Goal: Transaction & Acquisition: Purchase product/service

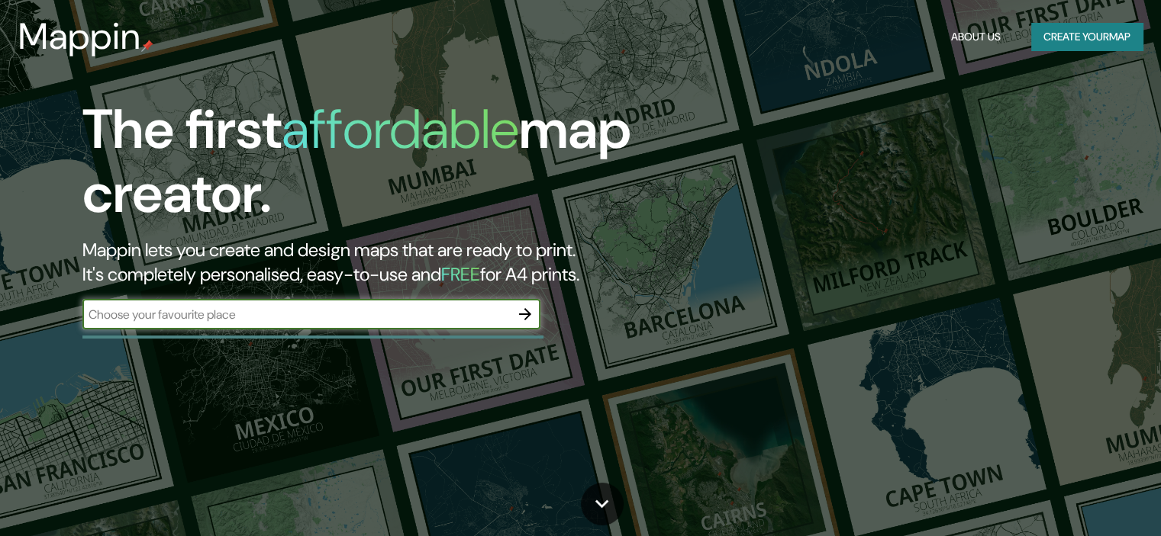
click at [425, 320] on input "text" at bounding box center [295, 315] width 427 height 18
type input "bogota"
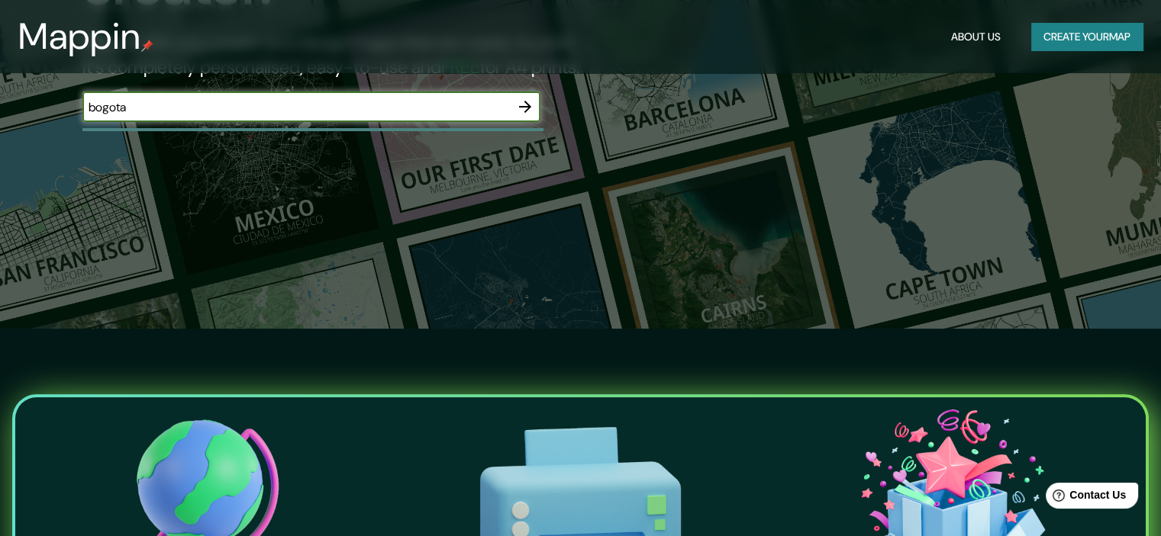
scroll to position [76, 0]
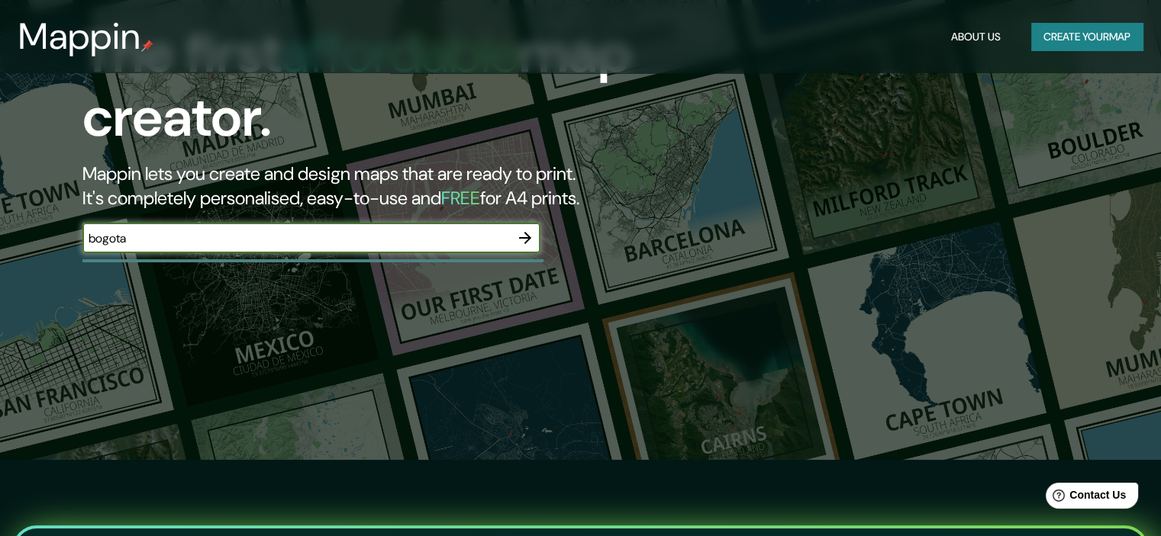
click at [520, 234] on icon "button" at bounding box center [525, 238] width 18 height 18
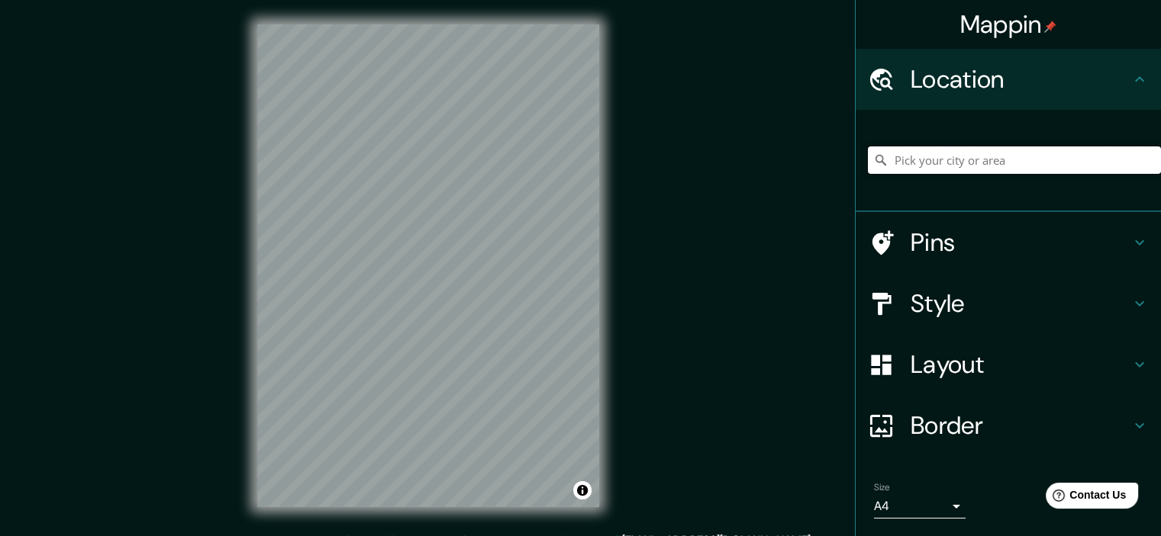
click at [1044, 155] on input "Pick your city or area" at bounding box center [1014, 160] width 293 height 27
click at [993, 158] on input "Pick your city or area" at bounding box center [1014, 160] width 293 height 27
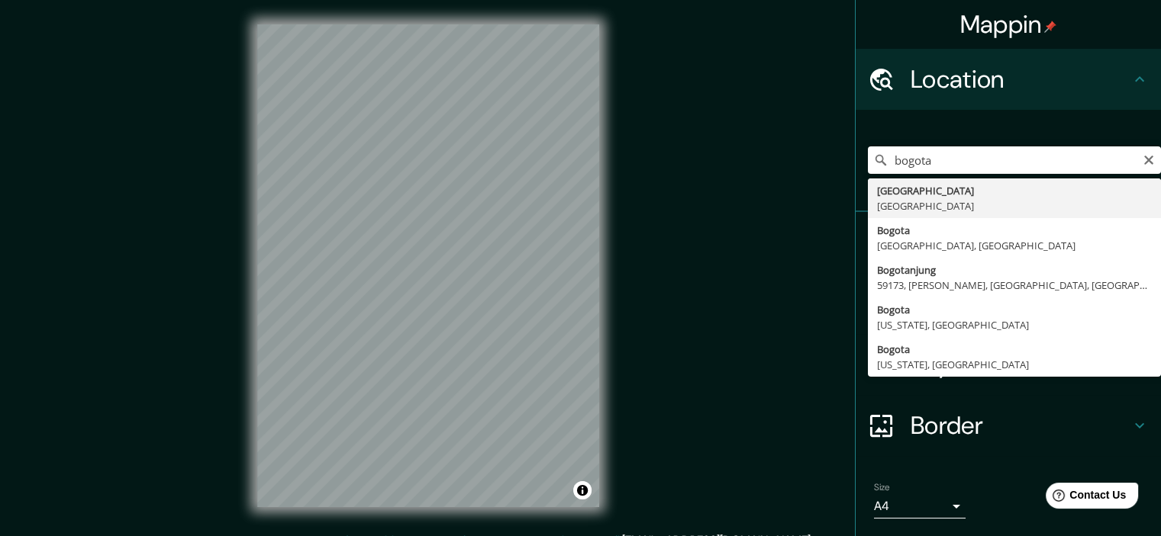
type input "Bogotá, Colombia"
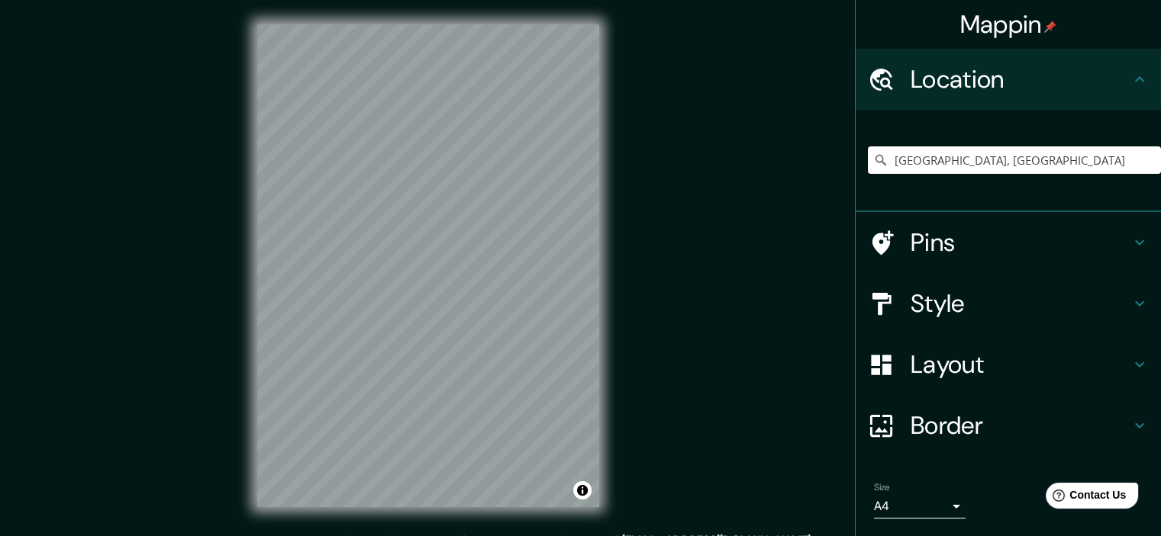
click at [1082, 313] on h4 "Style" at bounding box center [1020, 303] width 220 height 31
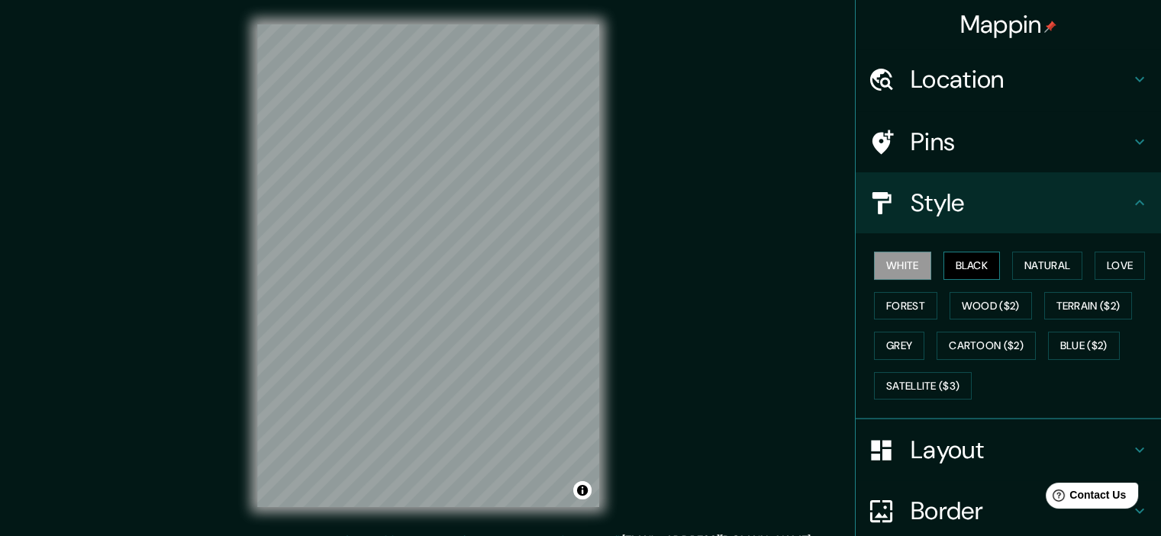
click at [944, 268] on button "Black" at bounding box center [971, 266] width 57 height 28
click at [900, 265] on button "White" at bounding box center [902, 266] width 57 height 28
click at [896, 343] on button "Grey" at bounding box center [899, 346] width 50 height 28
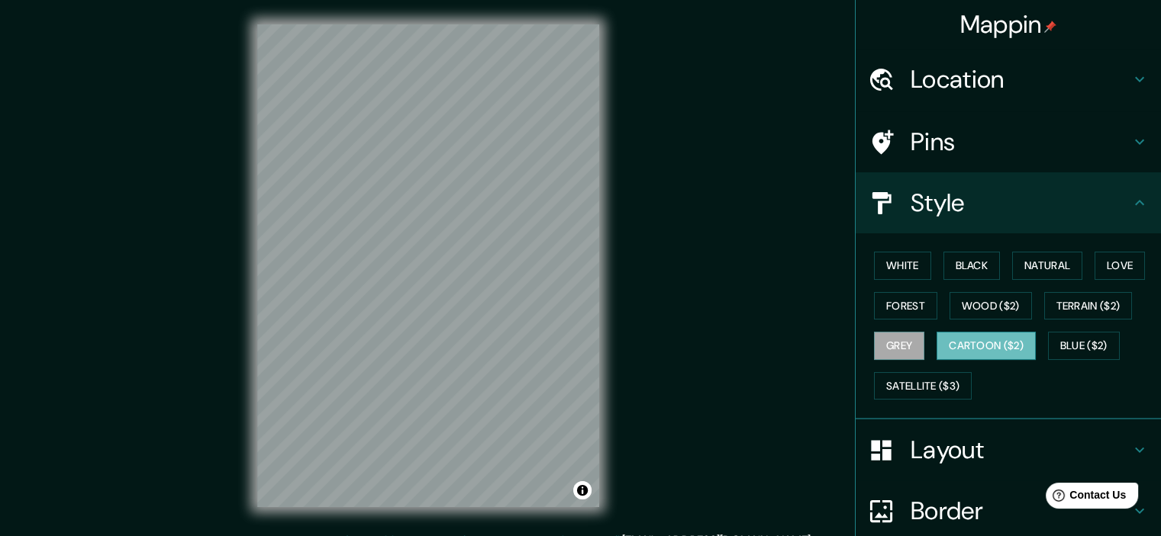
click at [950, 337] on button "Cartoon ($2)" at bounding box center [985, 346] width 99 height 28
click at [890, 335] on button "Grey" at bounding box center [899, 346] width 50 height 28
click at [1087, 330] on div "White Black Natural Love Forest Wood ($2) Terrain ($2) Grey Cartoon ($2) Blue (…" at bounding box center [1014, 326] width 293 height 160
click at [1086, 337] on button "Blue ($2)" at bounding box center [1084, 346] width 72 height 28
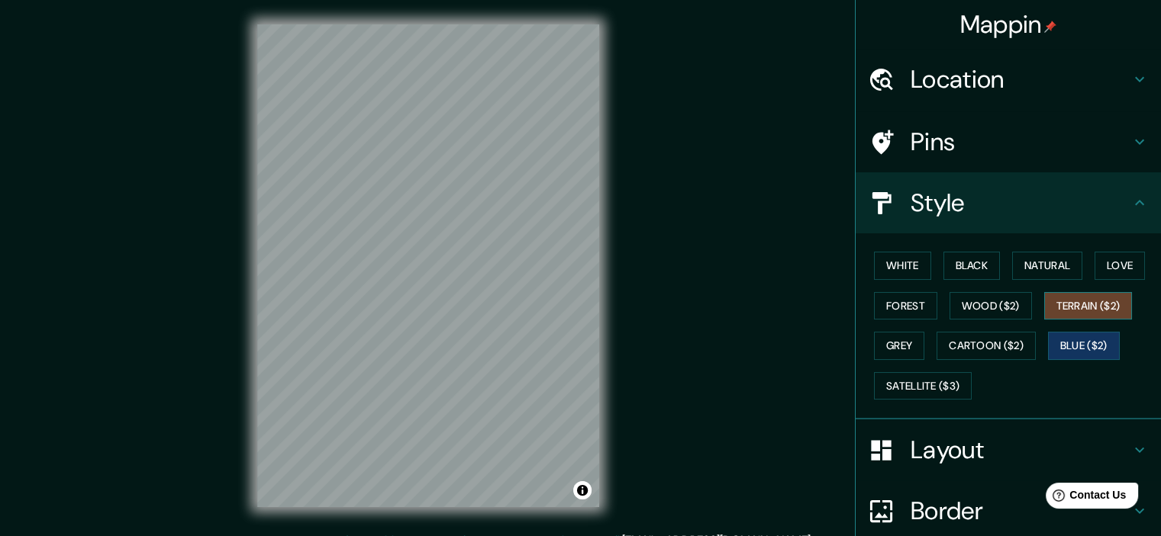
click at [1077, 304] on button "Terrain ($2)" at bounding box center [1088, 306] width 89 height 28
click at [882, 301] on button "Forest" at bounding box center [905, 306] width 63 height 28
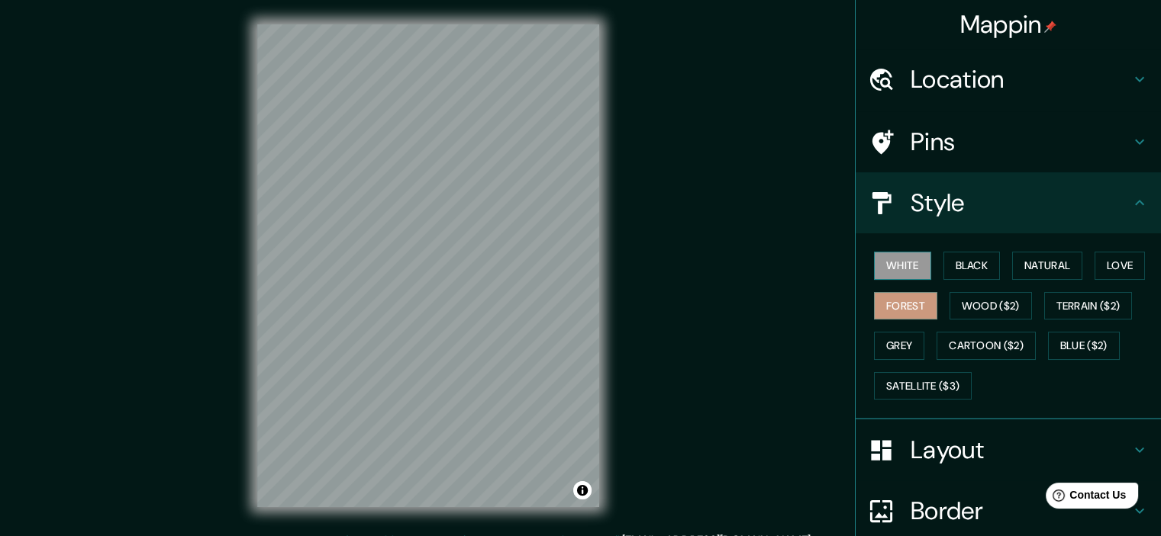
click at [886, 265] on button "White" at bounding box center [902, 266] width 57 height 28
click at [961, 269] on button "Black" at bounding box center [971, 266] width 57 height 28
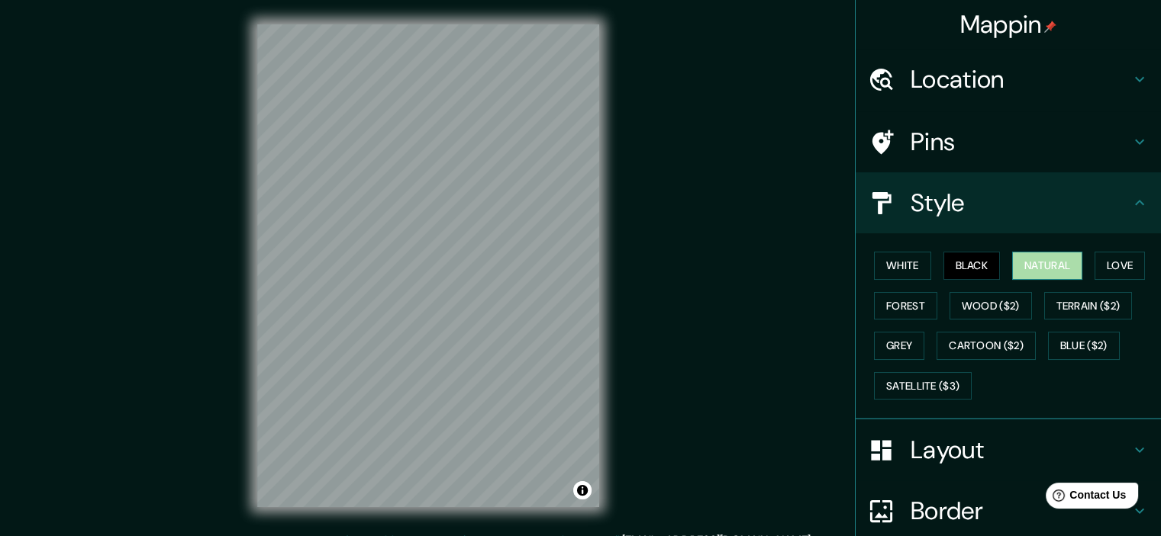
click at [1029, 264] on button "Natural" at bounding box center [1047, 266] width 70 height 28
click at [1099, 263] on button "Love" at bounding box center [1119, 266] width 50 height 28
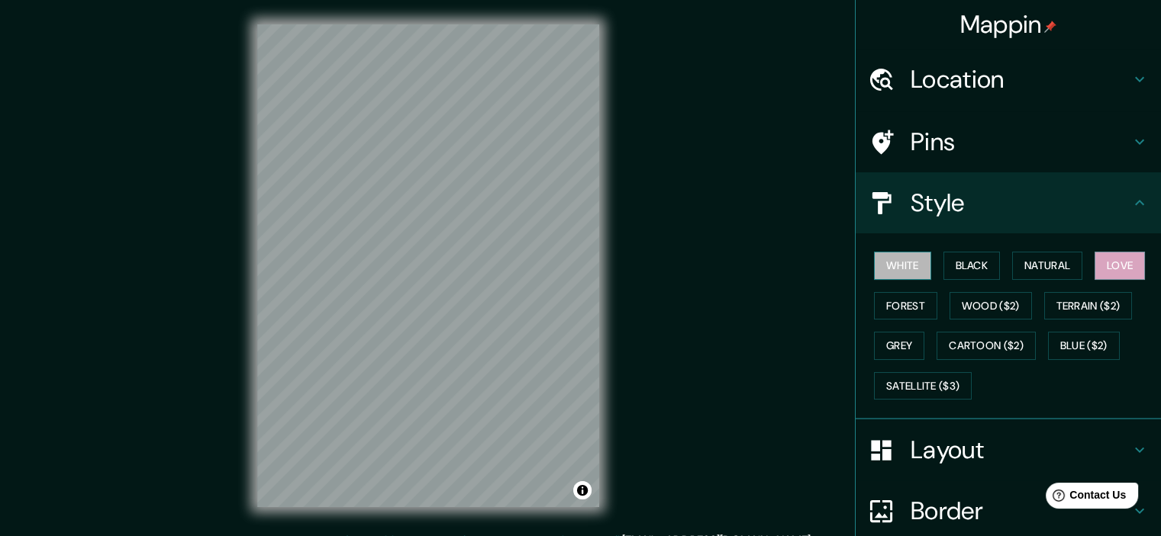
click at [910, 266] on button "White" at bounding box center [902, 266] width 57 height 28
click at [990, 265] on button "Black" at bounding box center [971, 266] width 57 height 28
click at [978, 266] on button "Black" at bounding box center [971, 266] width 57 height 28
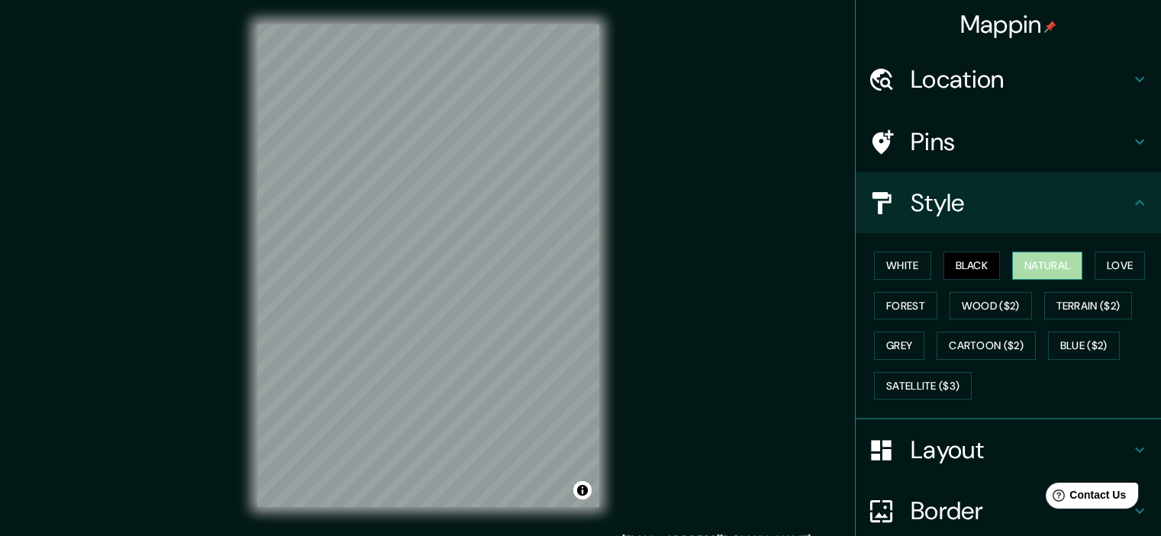
click at [1035, 265] on button "Natural" at bounding box center [1047, 266] width 70 height 28
click at [1108, 263] on button "Love" at bounding box center [1119, 266] width 50 height 28
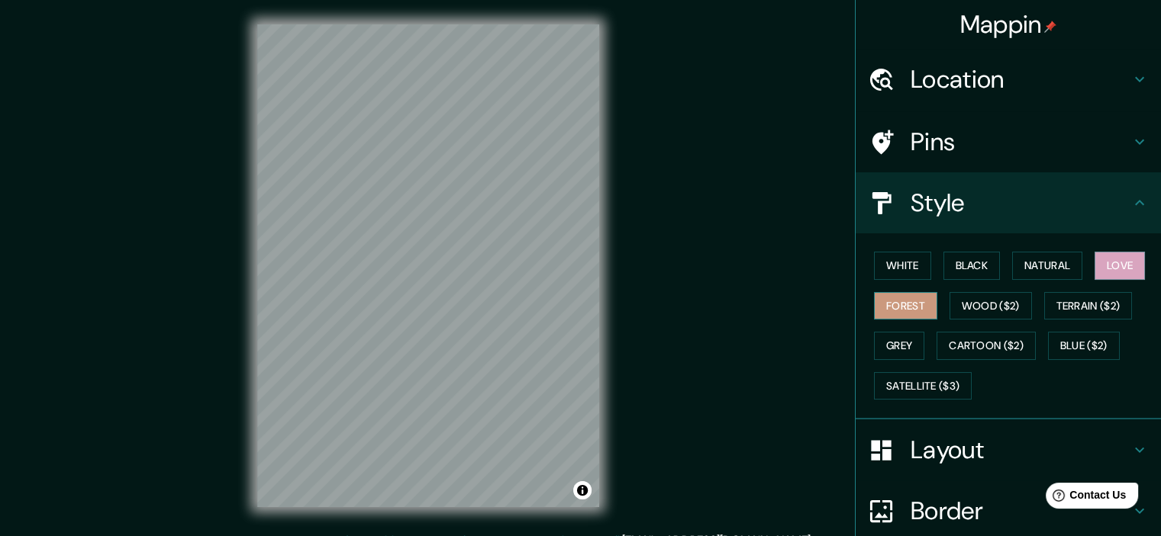
click at [911, 308] on button "Forest" at bounding box center [905, 306] width 63 height 28
click at [910, 256] on button "White" at bounding box center [902, 266] width 57 height 28
click at [584, 491] on button "Toggle attribution" at bounding box center [582, 490] width 18 height 18
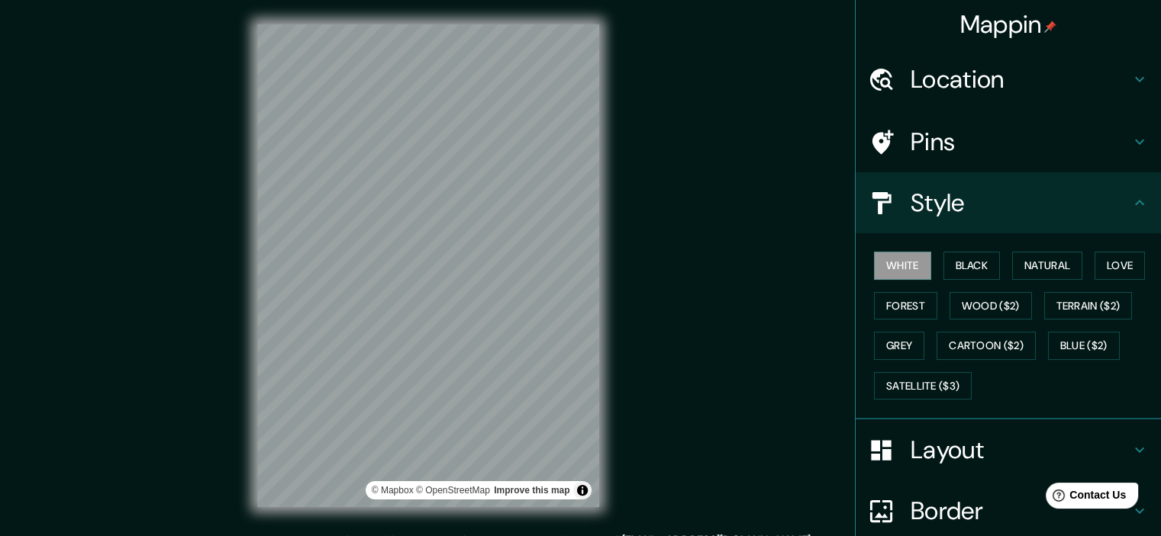
click at [662, 472] on div "Mappin Location Bogotá, Colombia Pins Style White Black Natural Love Forest Woo…" at bounding box center [580, 278] width 1161 height 556
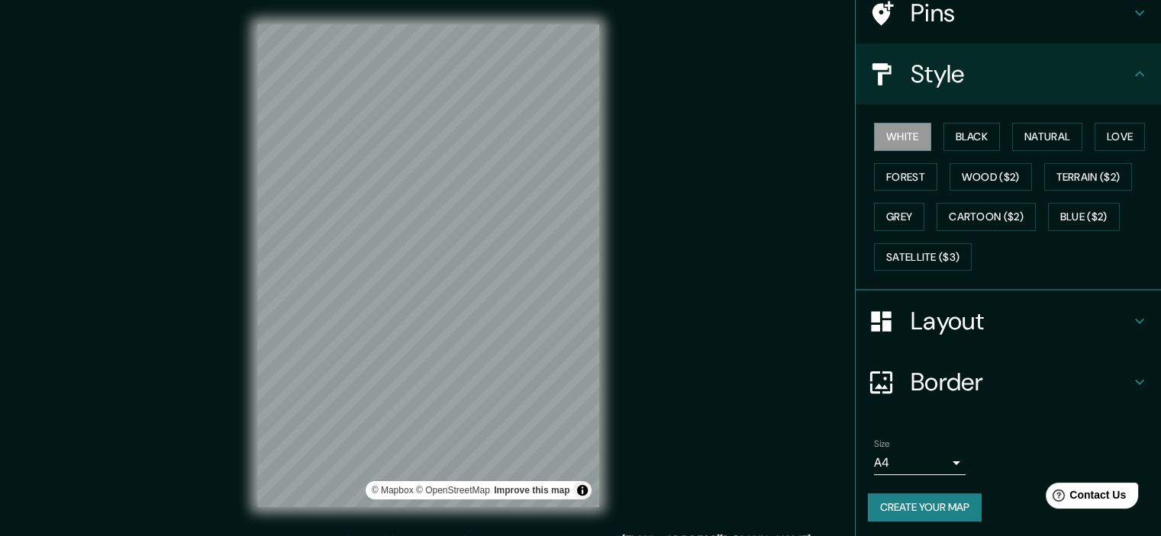
scroll to position [130, 0]
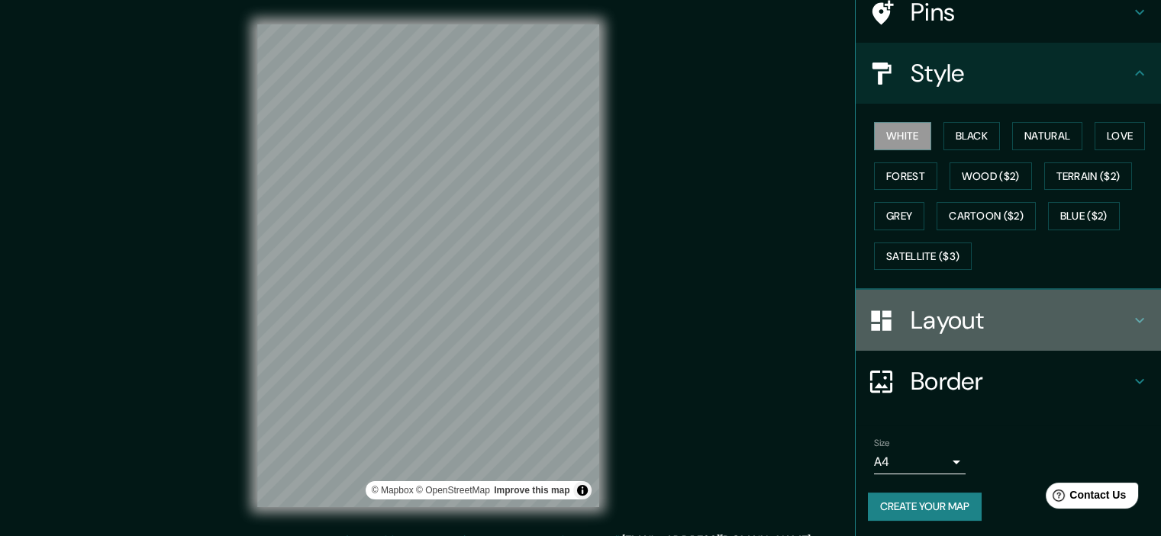
click at [1130, 317] on icon at bounding box center [1139, 320] width 18 height 18
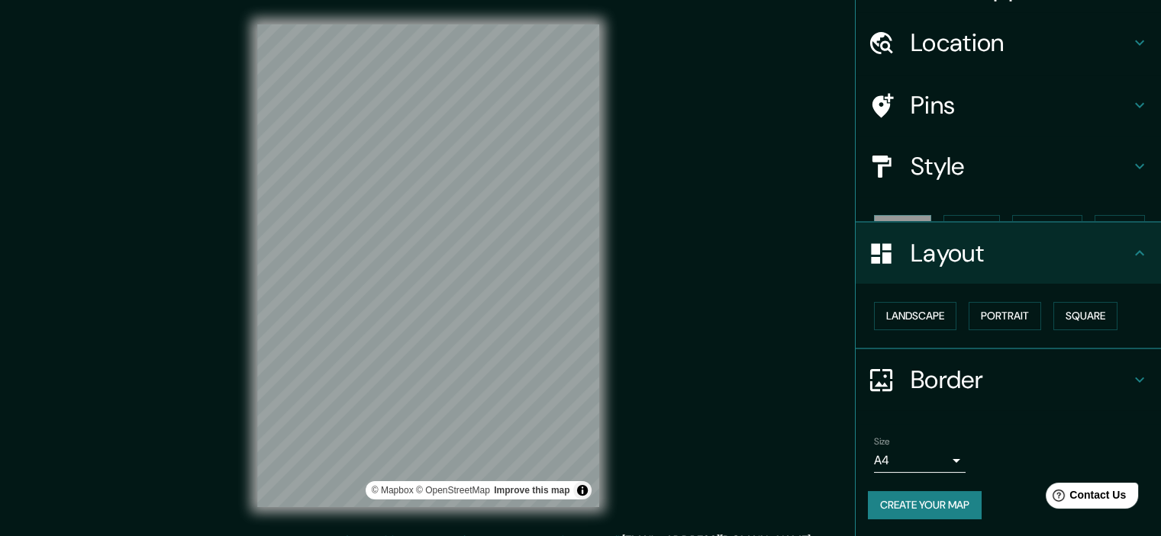
scroll to position [11, 0]
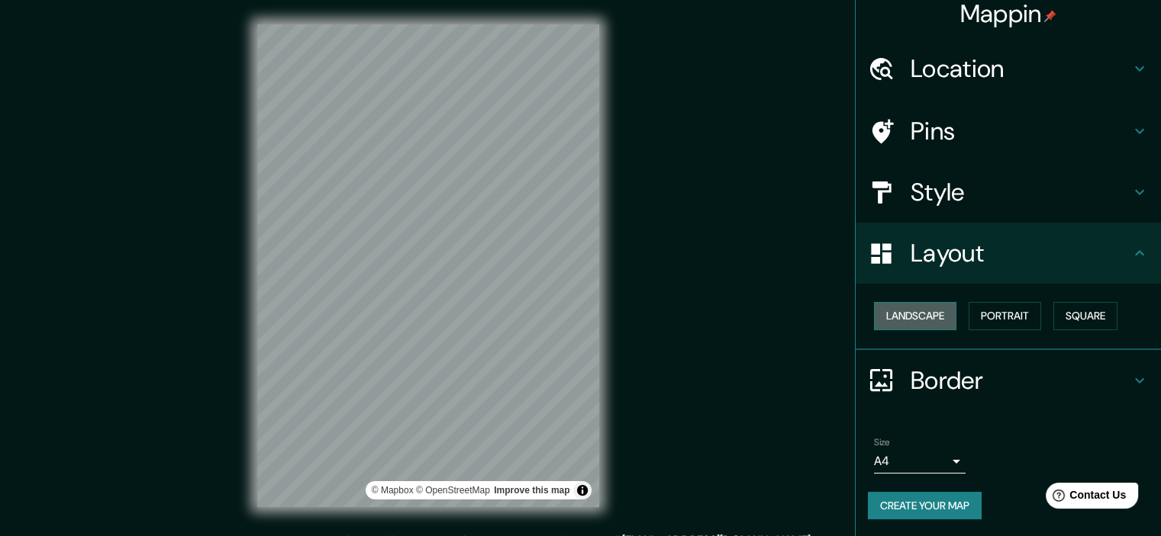
click at [894, 316] on button "Landscape" at bounding box center [915, 316] width 82 height 28
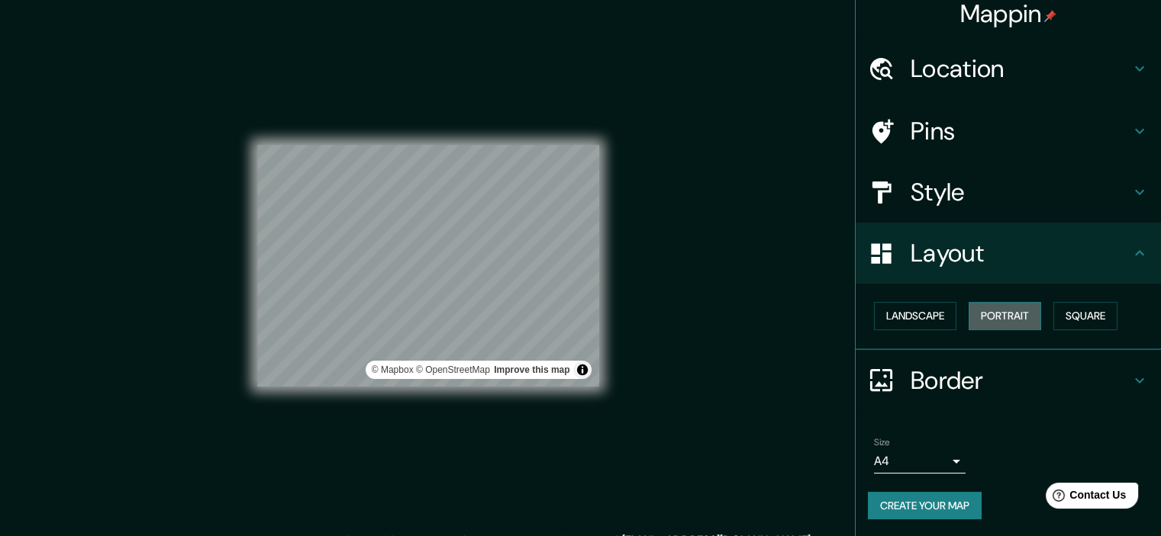
click at [973, 317] on button "Portrait" at bounding box center [1004, 316] width 72 height 28
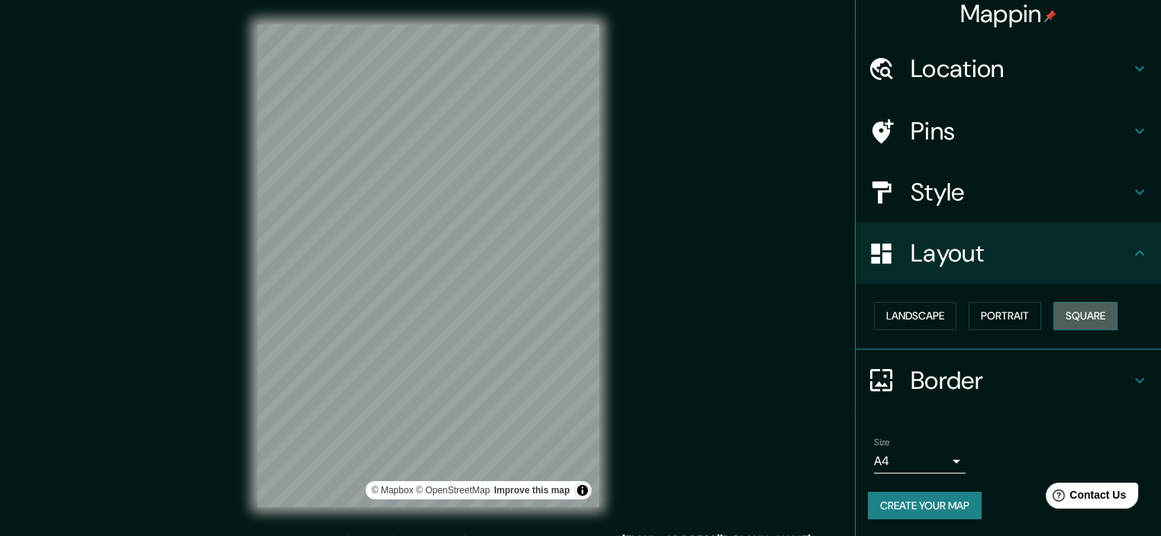
click at [1084, 314] on button "Square" at bounding box center [1085, 316] width 64 height 28
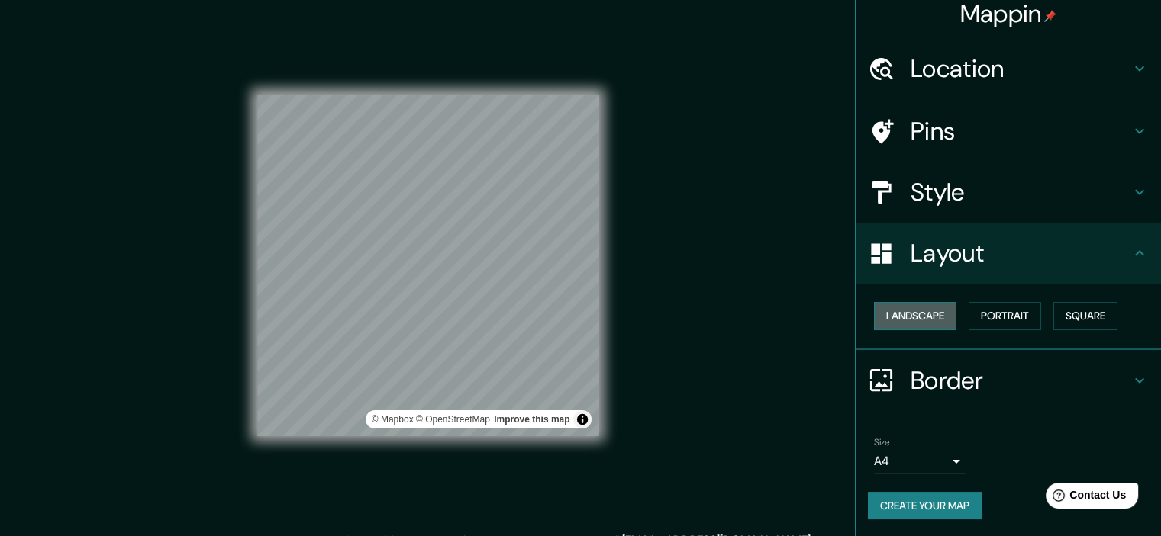
click at [932, 317] on button "Landscape" at bounding box center [915, 316] width 82 height 28
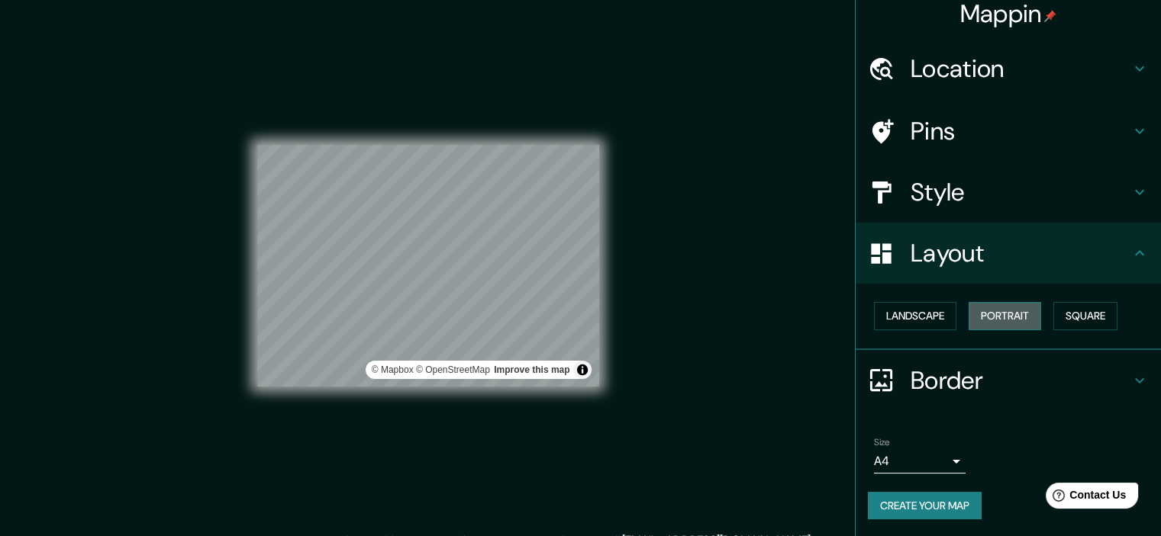
click at [987, 317] on button "Portrait" at bounding box center [1004, 316] width 72 height 28
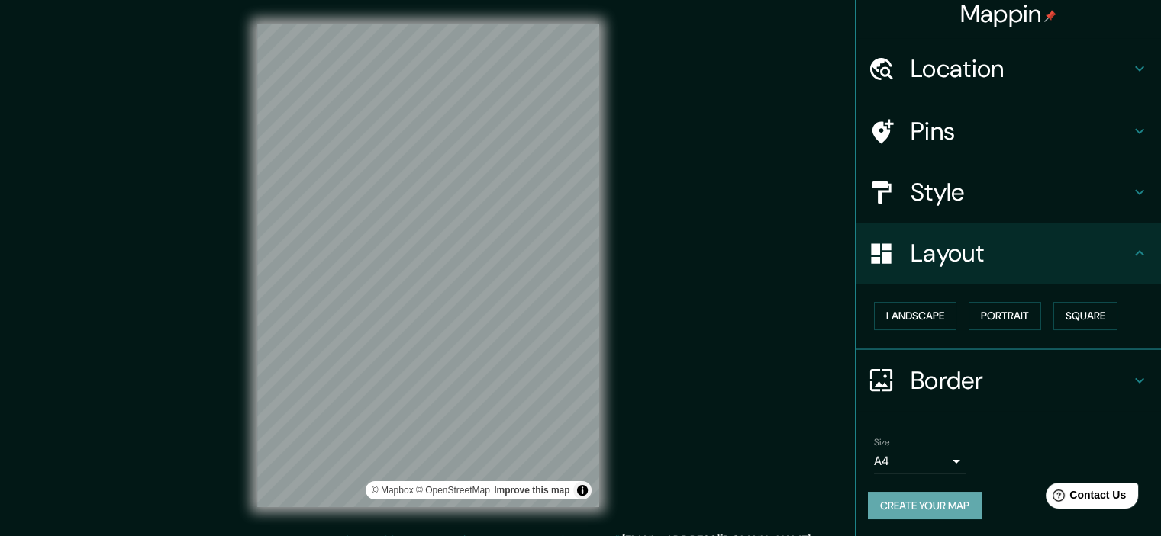
click at [931, 505] on button "Create your map" at bounding box center [925, 506] width 114 height 28
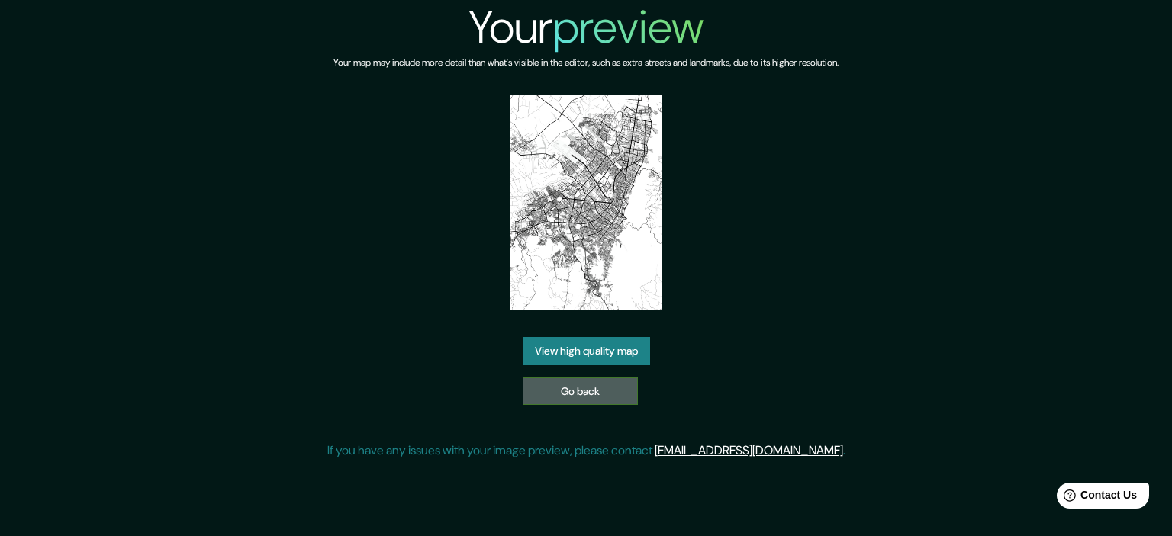
click at [582, 396] on link "Go back" at bounding box center [580, 392] width 115 height 28
